Goal: Navigation & Orientation: Go to known website

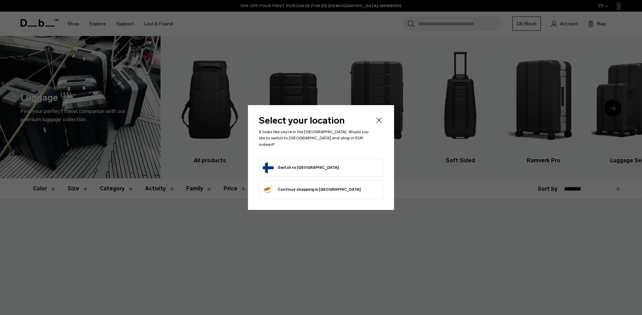
click at [296, 166] on button "Switch to [GEOGRAPHIC_DATA]" at bounding box center [301, 167] width 76 height 11
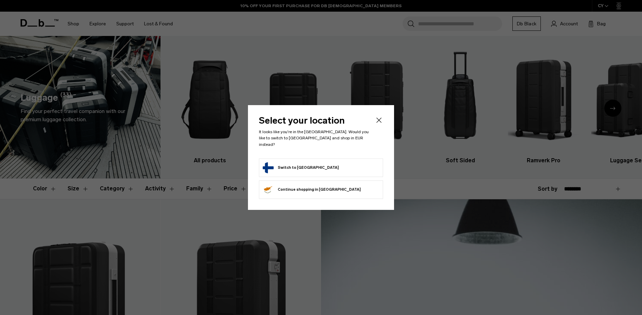
click at [300, 163] on button "Switch to [GEOGRAPHIC_DATA]" at bounding box center [301, 167] width 76 height 11
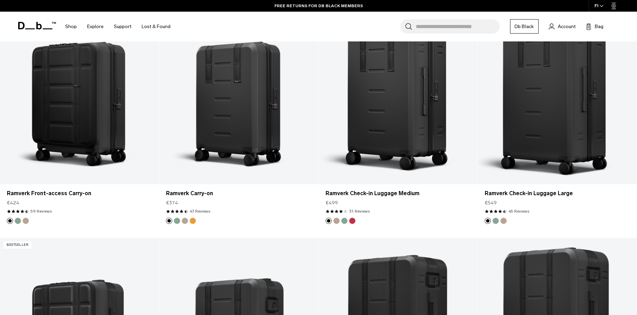
scroll to position [583, 0]
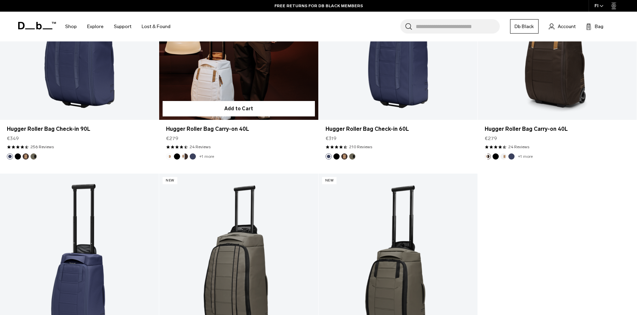
scroll to position [2341, 0]
